Goal: Information Seeking & Learning: Learn about a topic

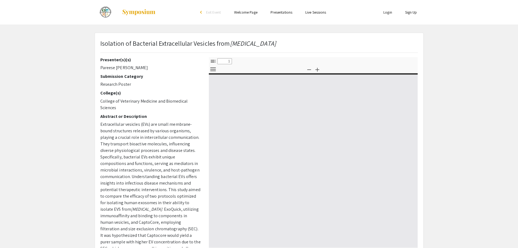
select select "custom"
type input "0"
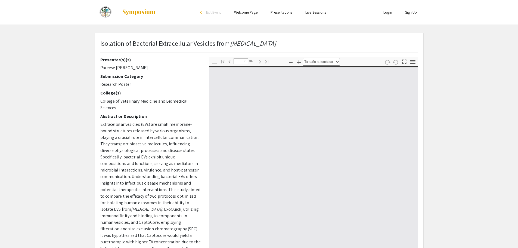
select select "custom"
type input "1"
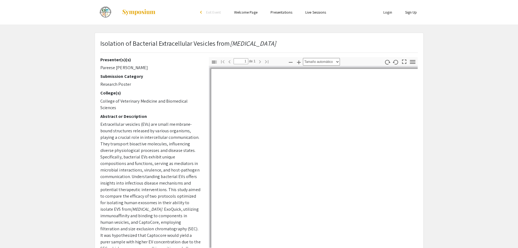
scroll to position [54, 0]
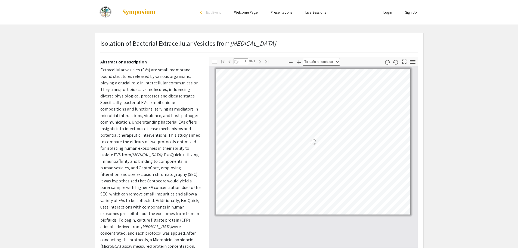
select select "auto"
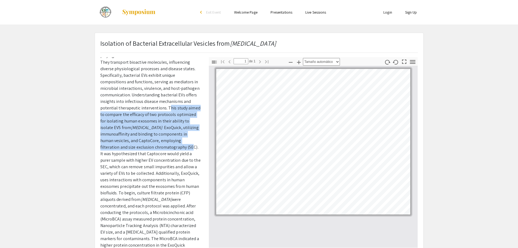
drag, startPoint x: 167, startPoint y: 108, endPoint x: 190, endPoint y: 148, distance: 46.5
click at [190, 148] on p "Extracellular vesicles (EVs) are small membrane-bound structures released by va…" at bounding box center [150, 163] width 100 height 248
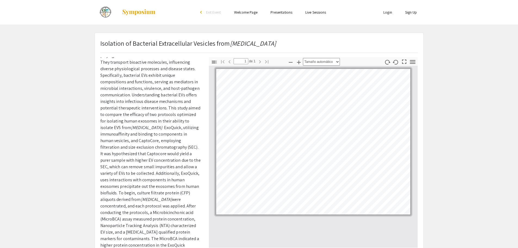
click at [176, 156] on p "Extracellular vesicles (EVs) are small membrane-bound structures released by va…" at bounding box center [150, 163] width 100 height 248
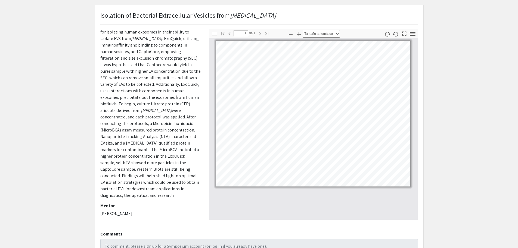
scroll to position [54, 0]
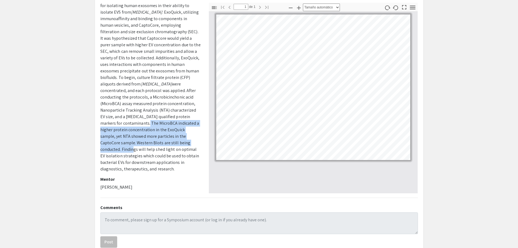
drag, startPoint x: 128, startPoint y: 125, endPoint x: 186, endPoint y: 140, distance: 60.3
click at [186, 140] on p "Extracellular vesicles (EVs) are small membrane-bound structures released by va…" at bounding box center [150, 48] width 100 height 248
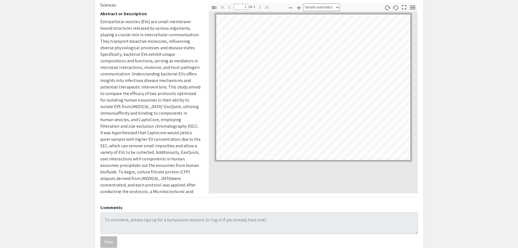
scroll to position [34, 0]
